Goal: Find specific page/section: Find specific page/section

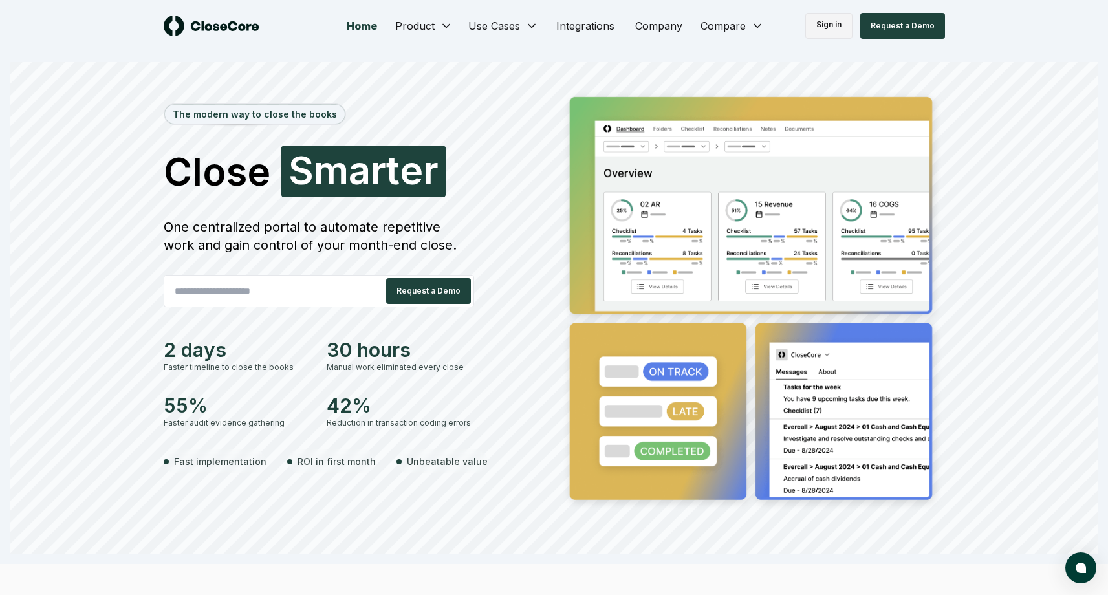
click at [842, 27] on link "Sign in" at bounding box center [828, 26] width 47 height 26
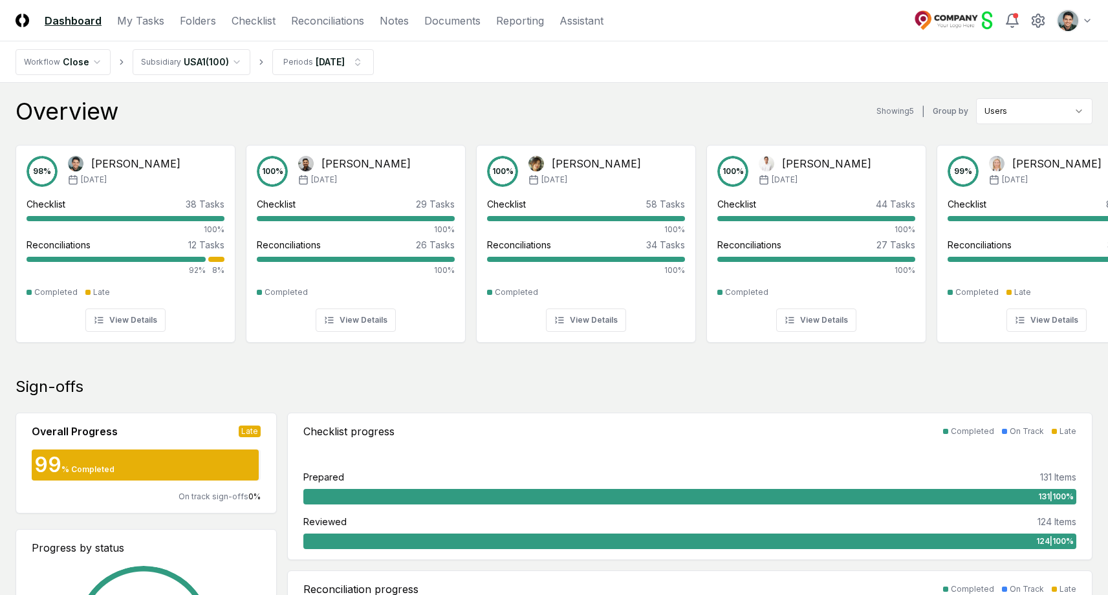
click at [300, 105] on div "Overview Showing 5 | Group by Users" at bounding box center [554, 111] width 1077 height 26
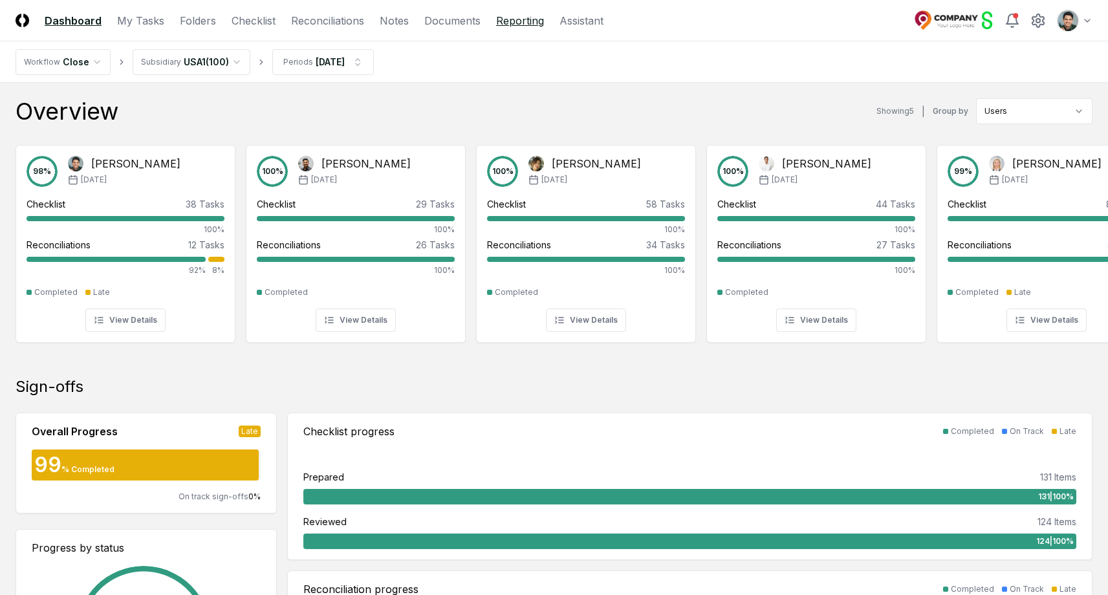
click at [523, 23] on link "Reporting" at bounding box center [520, 21] width 48 height 16
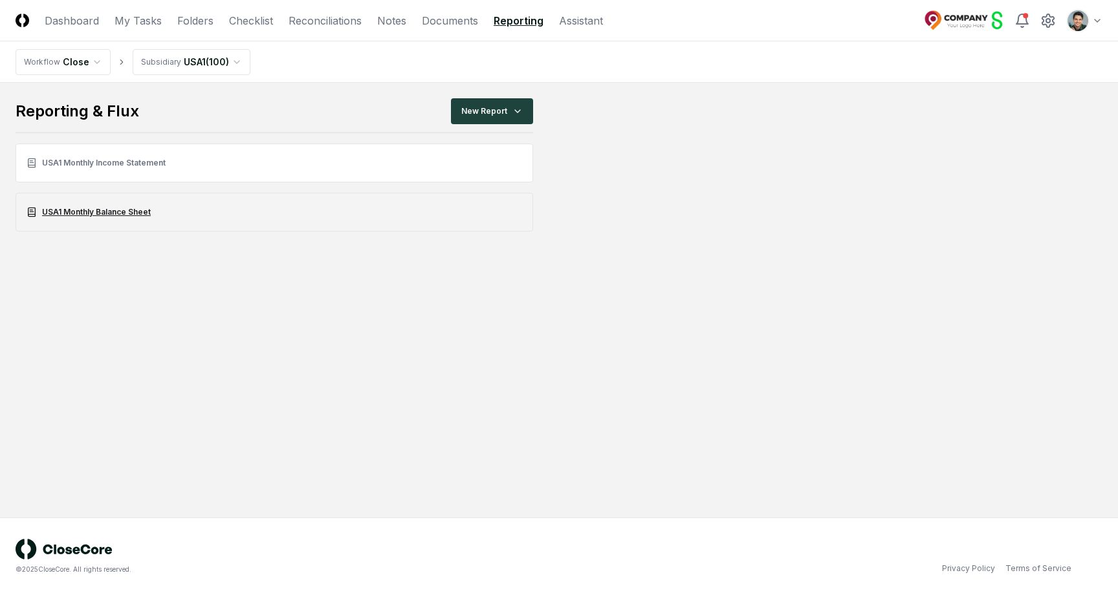
click at [131, 203] on link "USA1 Monthly Balance Sheet" at bounding box center [275, 212] width 518 height 39
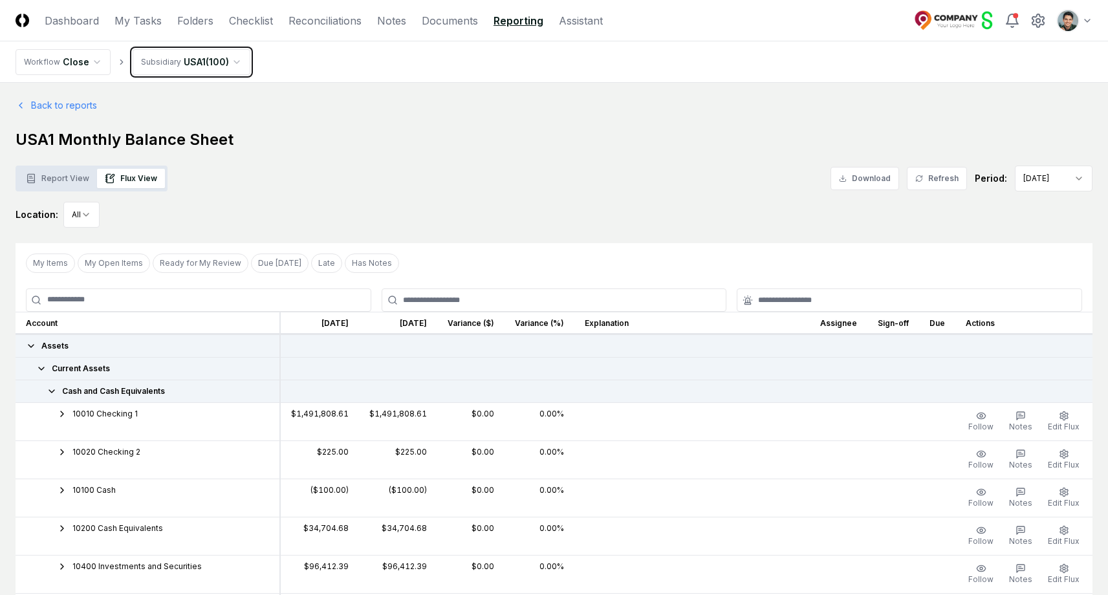
click at [195, 16] on link "Folders" at bounding box center [195, 21] width 36 height 16
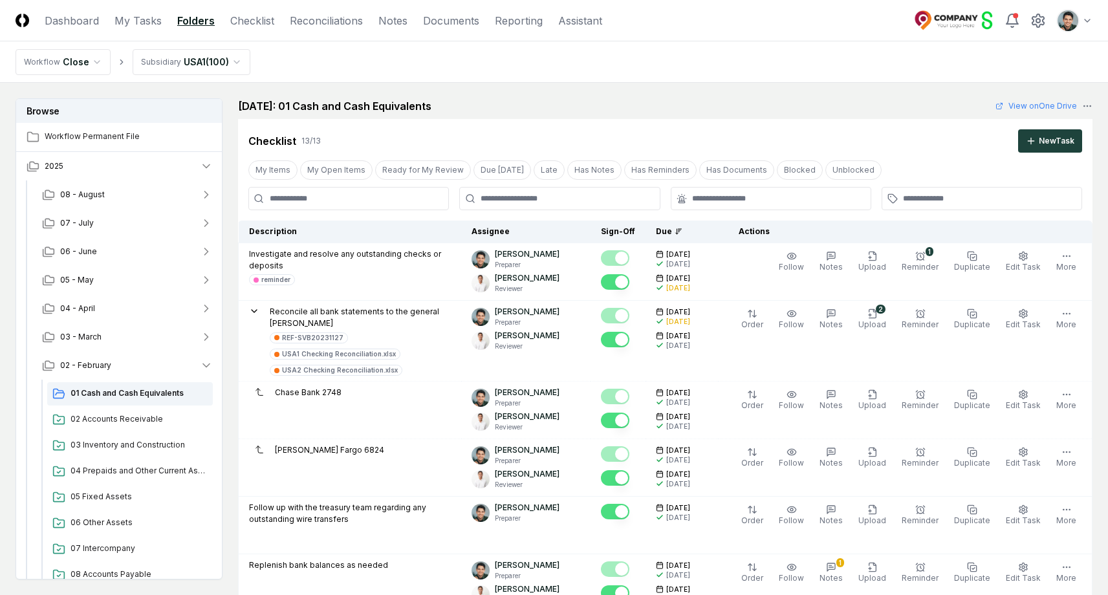
click at [320, 58] on nav "Workflow Close Subsidiary USA1 ( 100 )" at bounding box center [554, 61] width 1108 height 41
click at [356, 71] on nav "Workflow Close Subsidiary USA1 ( 100 )" at bounding box center [554, 61] width 1108 height 41
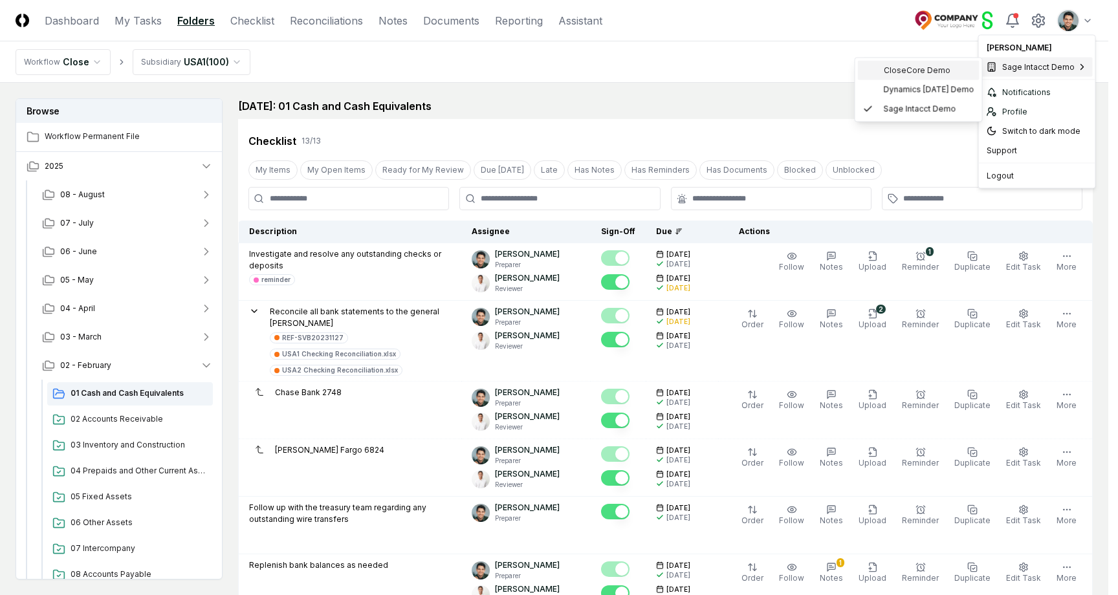
click at [930, 71] on span "CloseCore Demo" at bounding box center [917, 71] width 67 height 12
